Goal: Transaction & Acquisition: Purchase product/service

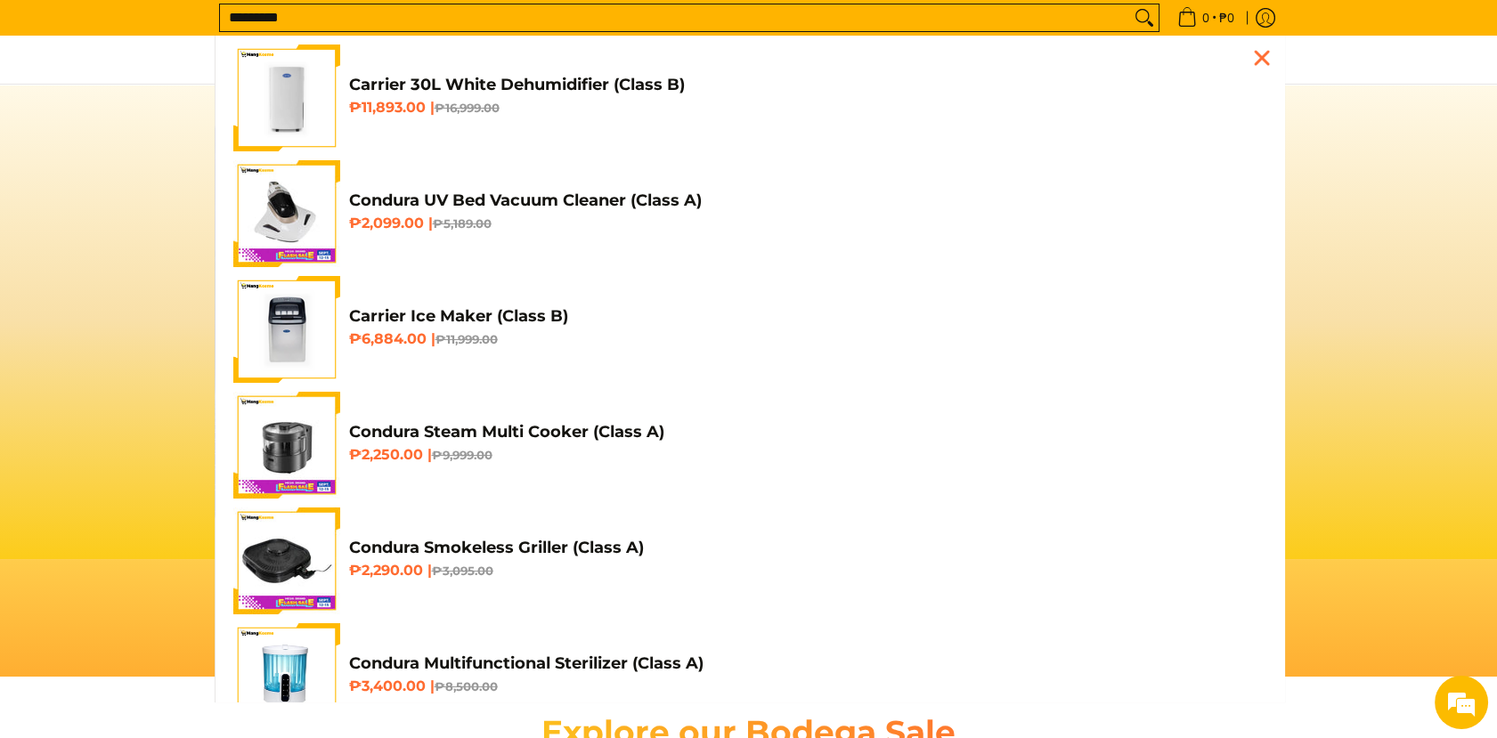
scroll to position [0, 707]
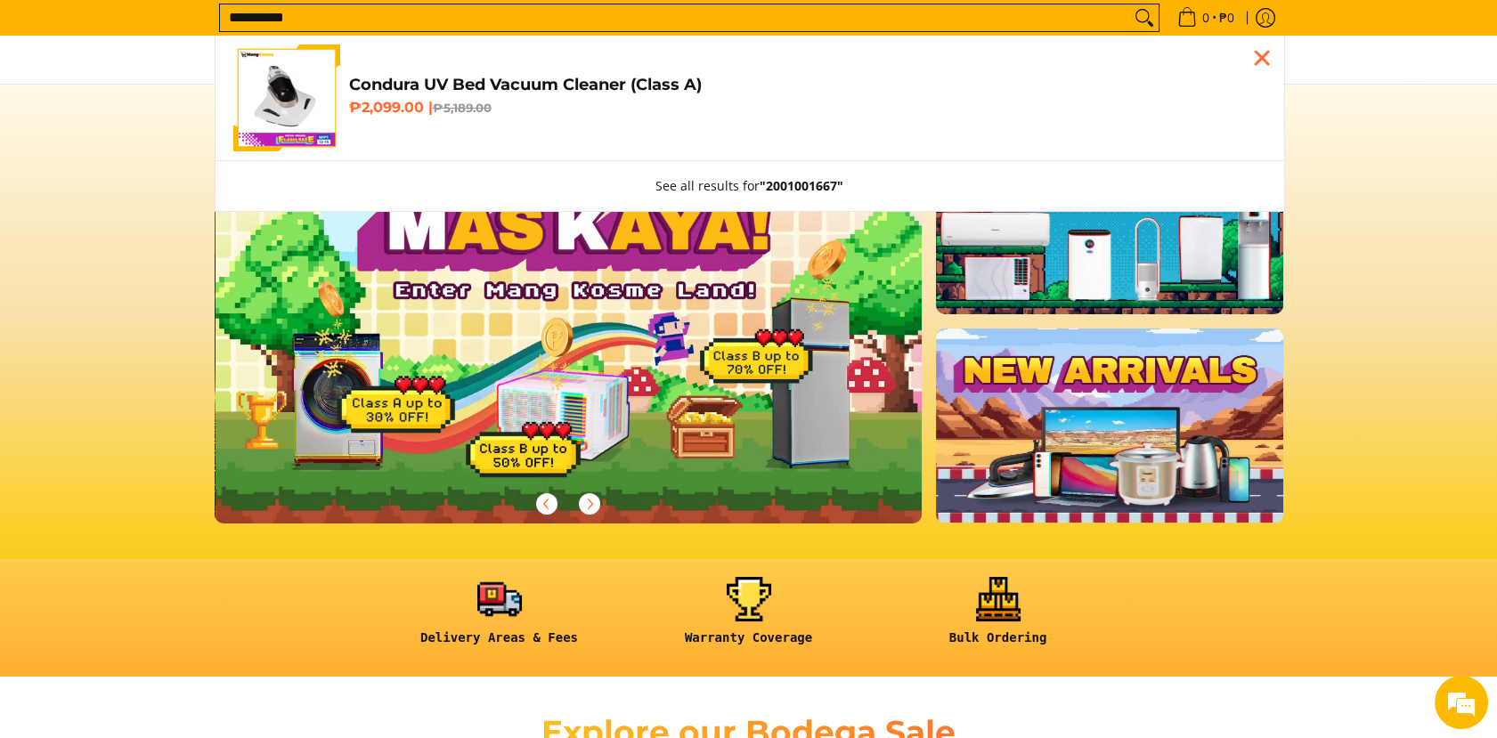
type input "**********"
click at [409, 111] on h6 "₱2,099.00 | ₱5,189.00" at bounding box center [807, 108] width 917 height 18
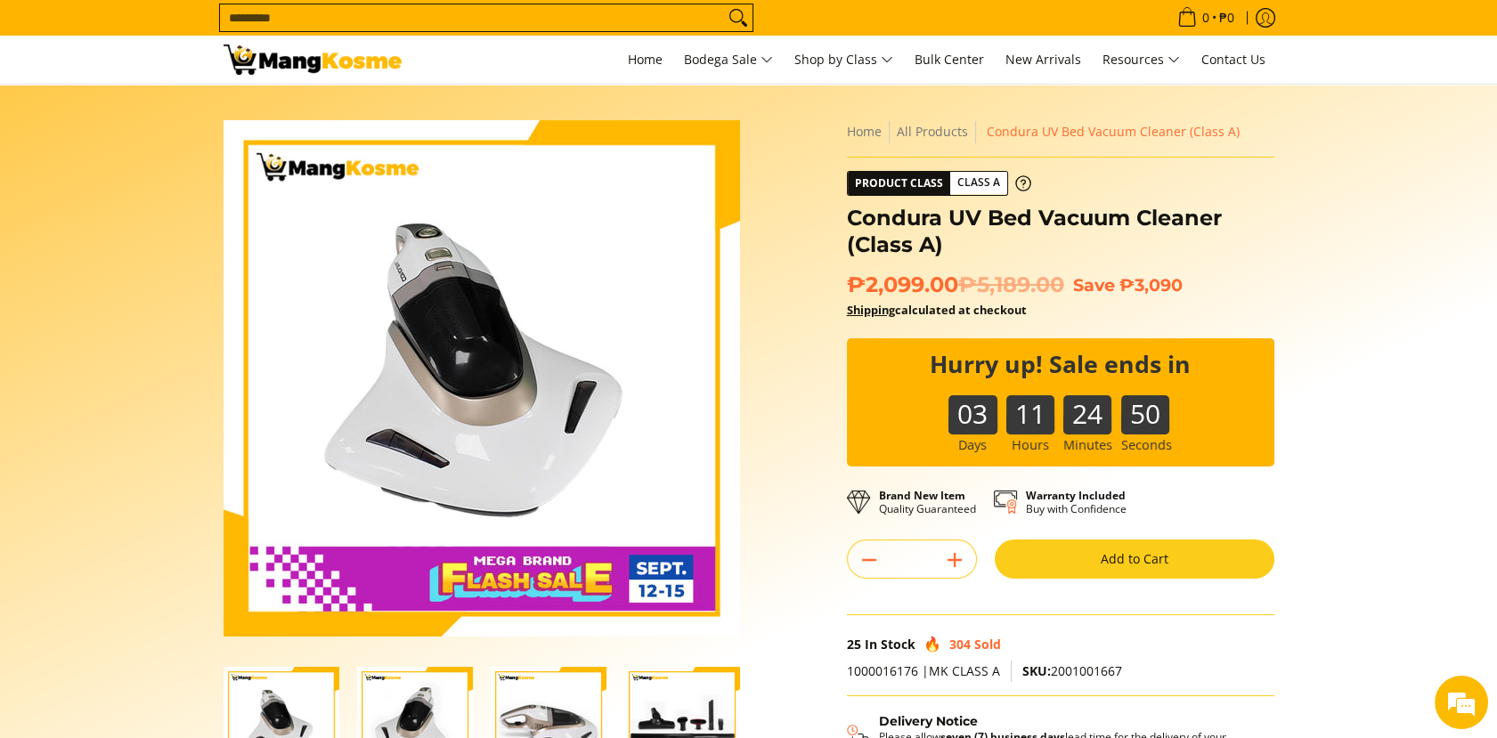
click at [1114, 564] on button "Add to Cart" at bounding box center [1134, 558] width 280 height 39
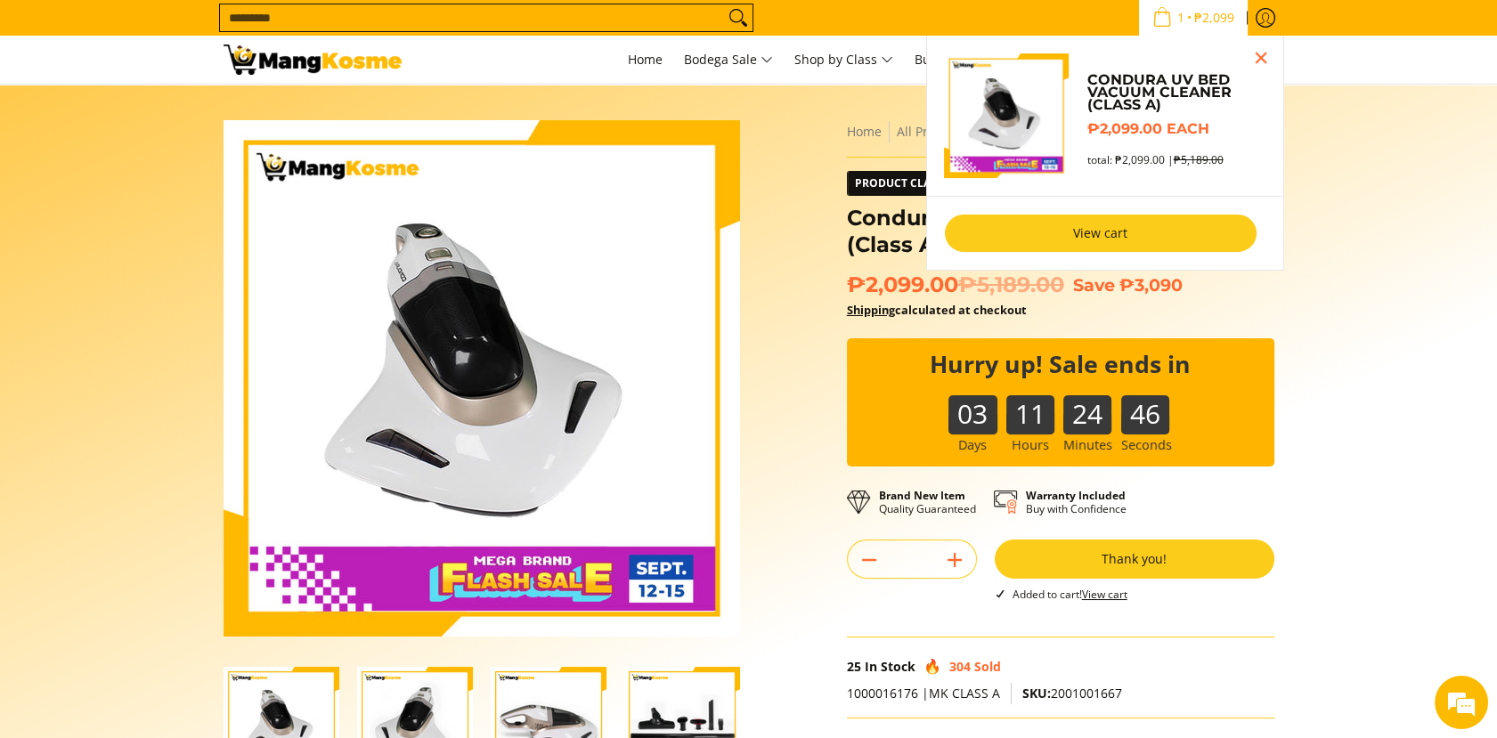
click at [1026, 232] on link "View cart" at bounding box center [1101, 233] width 312 height 37
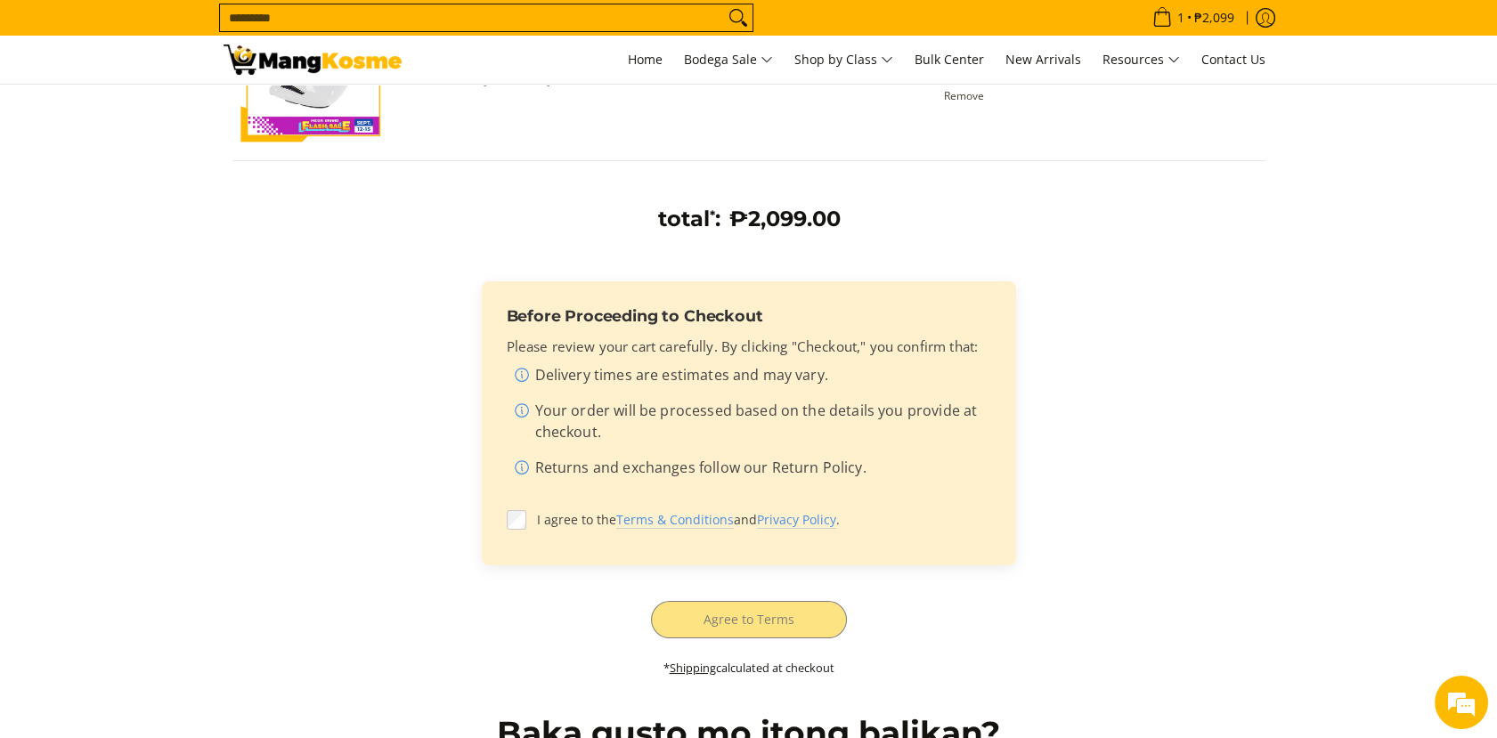
scroll to position [395, 0]
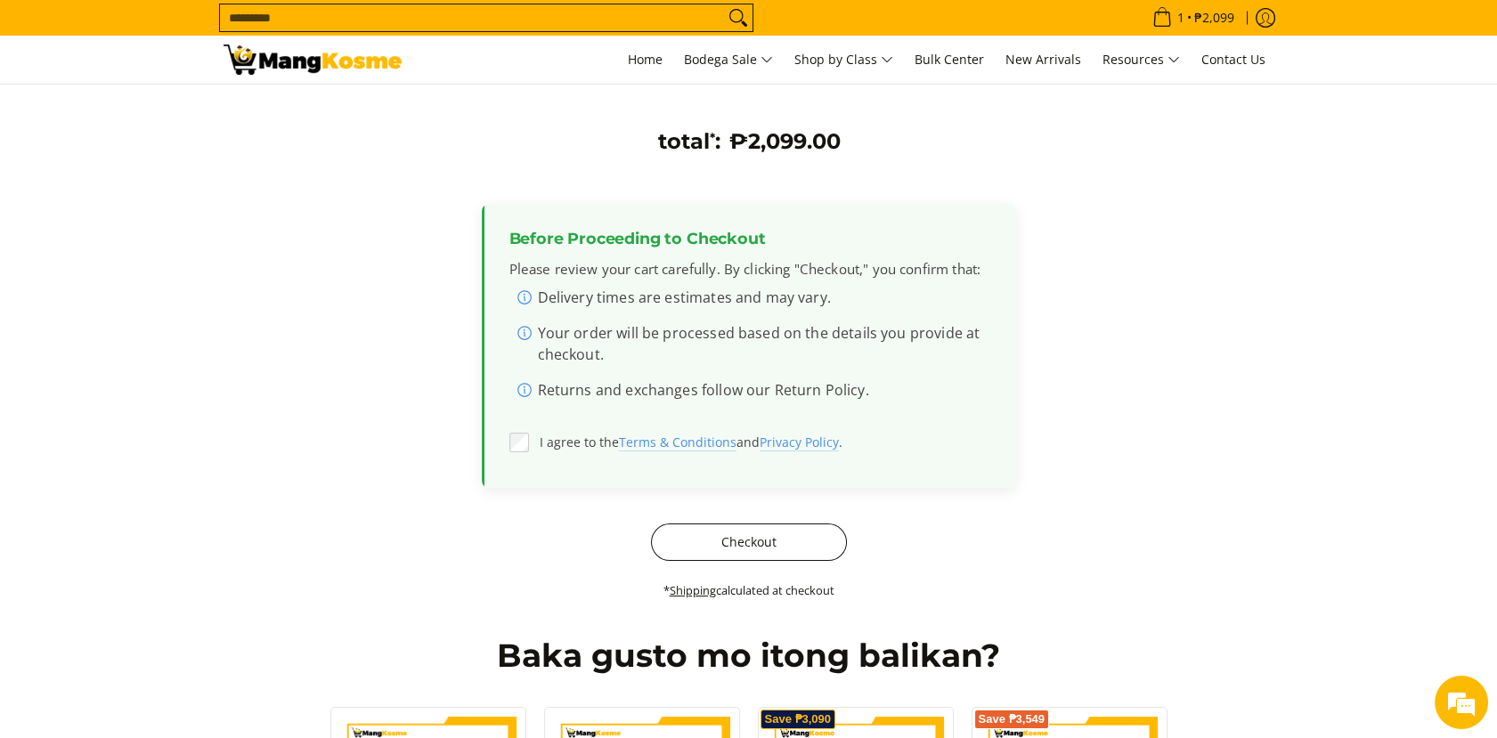
click at [694, 531] on button "Checkout" at bounding box center [749, 541] width 196 height 37
